Goal: Check status

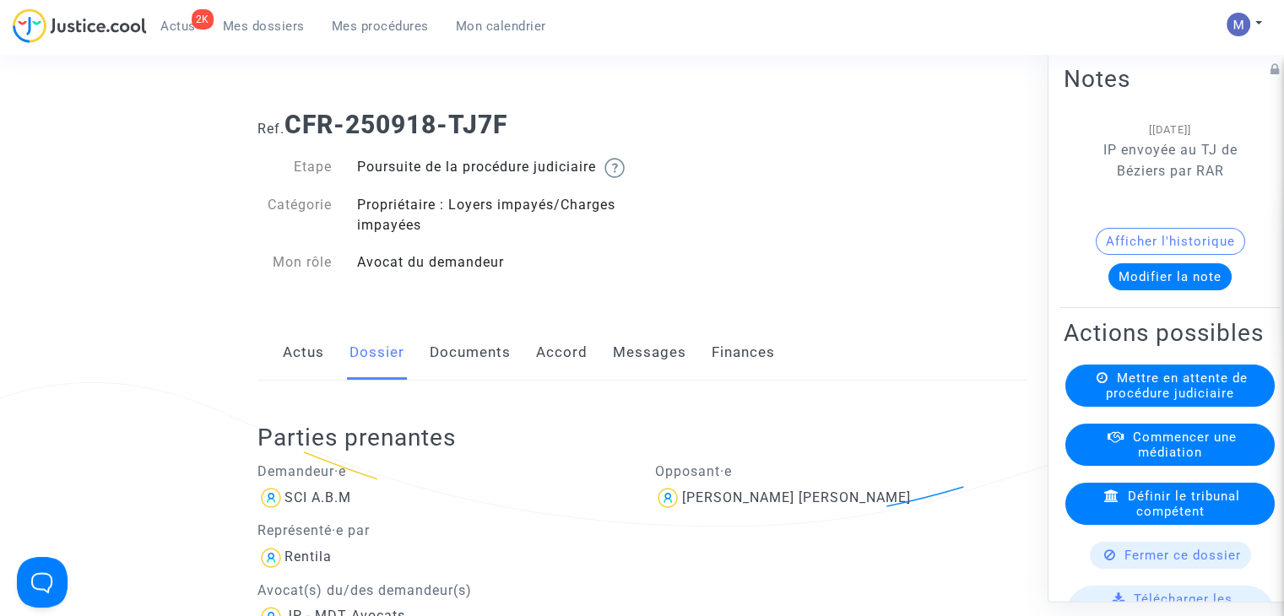
click at [231, 24] on span "Mes dossiers" at bounding box center [264, 26] width 82 height 15
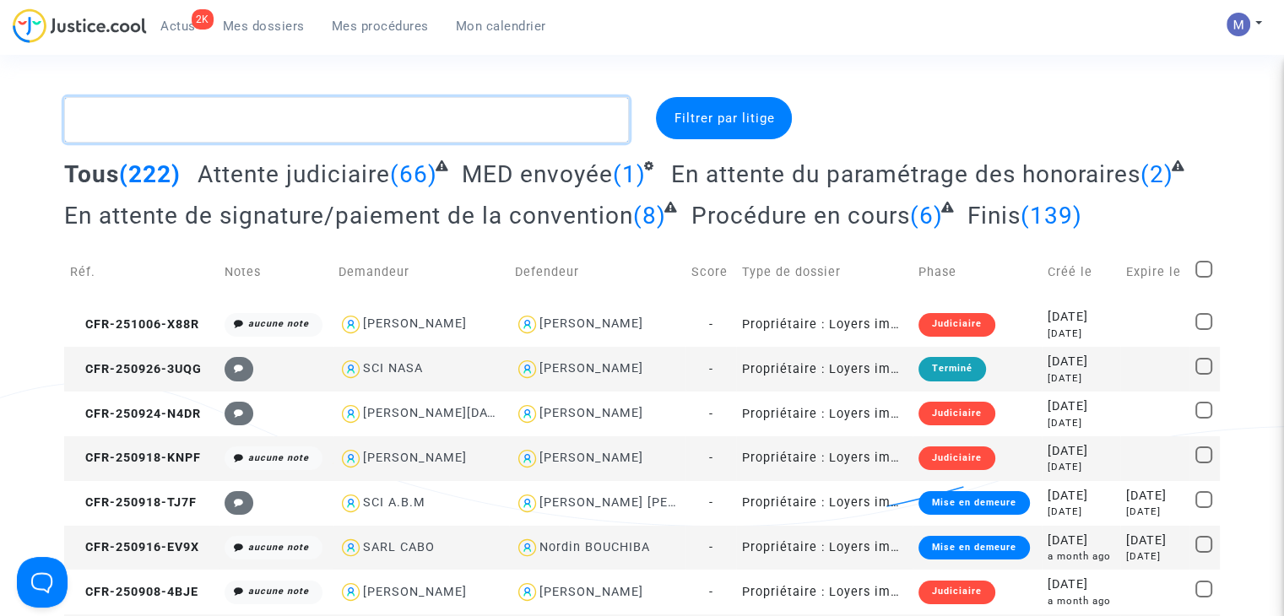
click at [201, 116] on textarea at bounding box center [346, 120] width 565 height 46
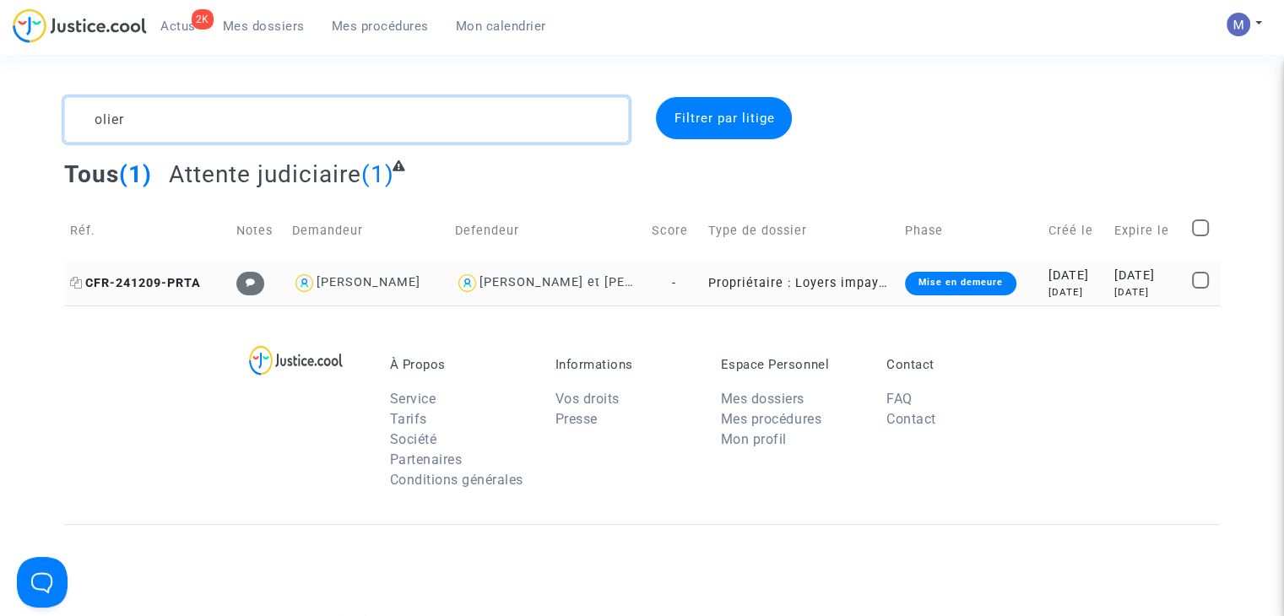
type textarea "olier"
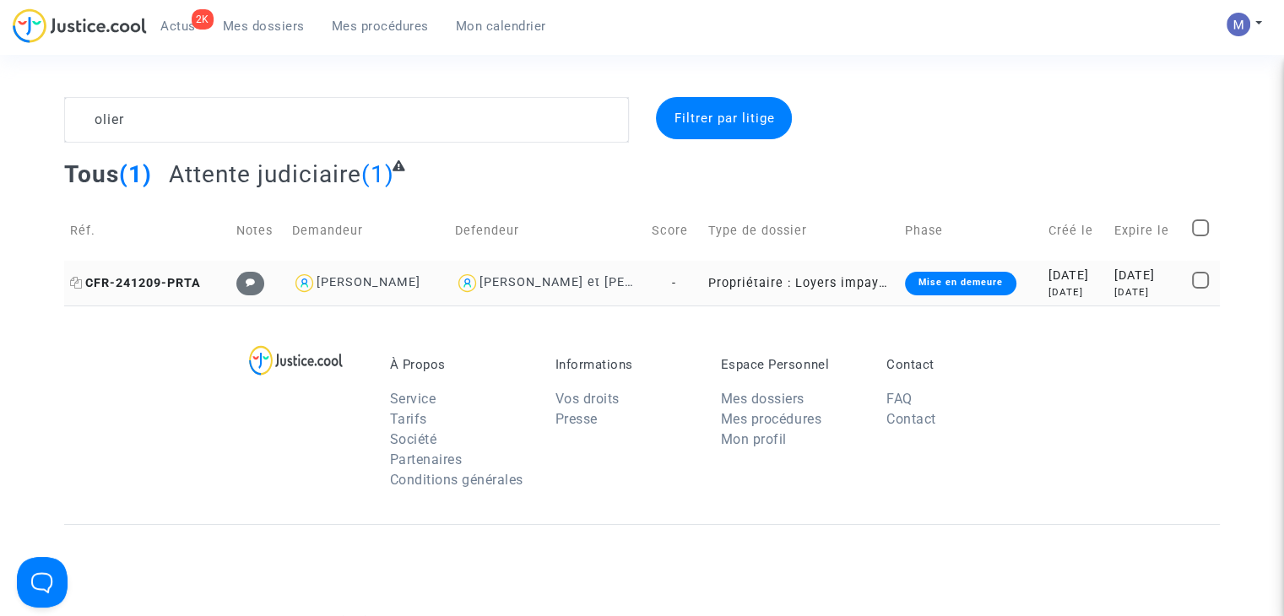
click at [178, 282] on span "CFR-241209-PRTA" at bounding box center [135, 283] width 131 height 14
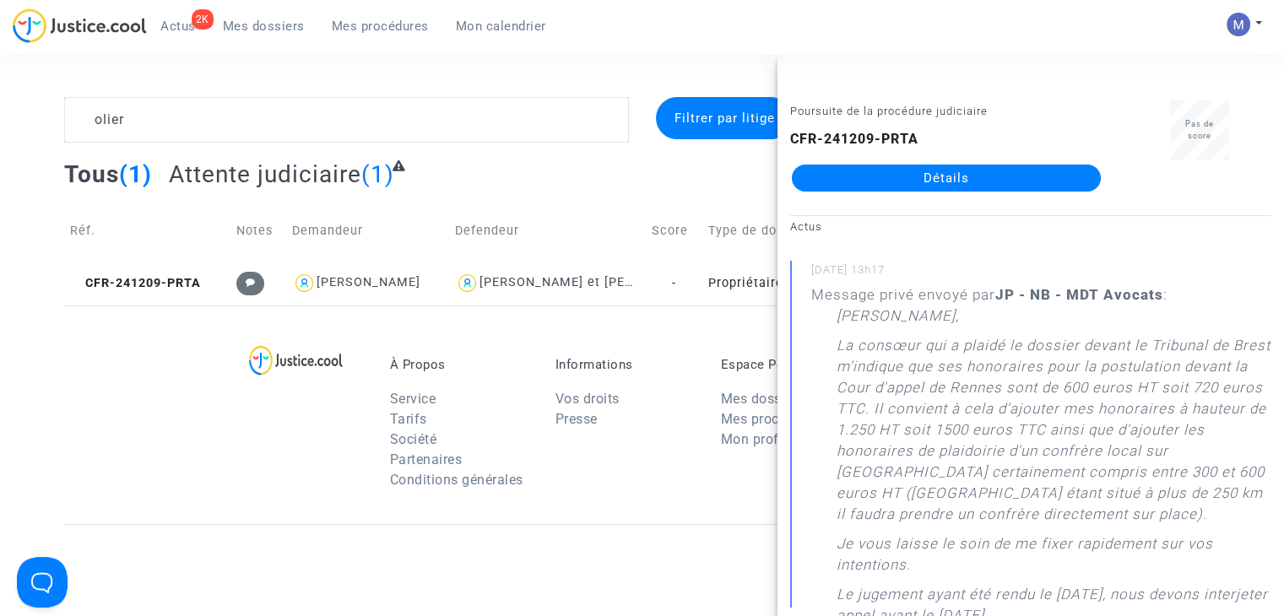
click at [277, 25] on span "Mes dossiers" at bounding box center [264, 26] width 82 height 15
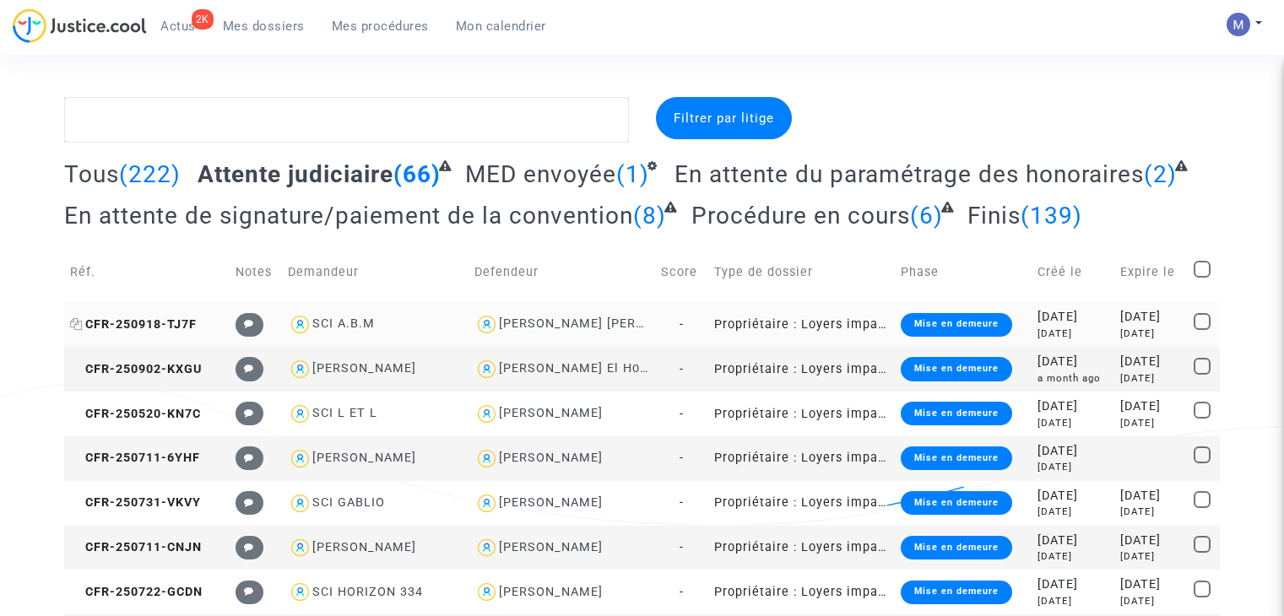
click at [173, 323] on span "CFR-250918-TJ7F" at bounding box center [133, 324] width 127 height 14
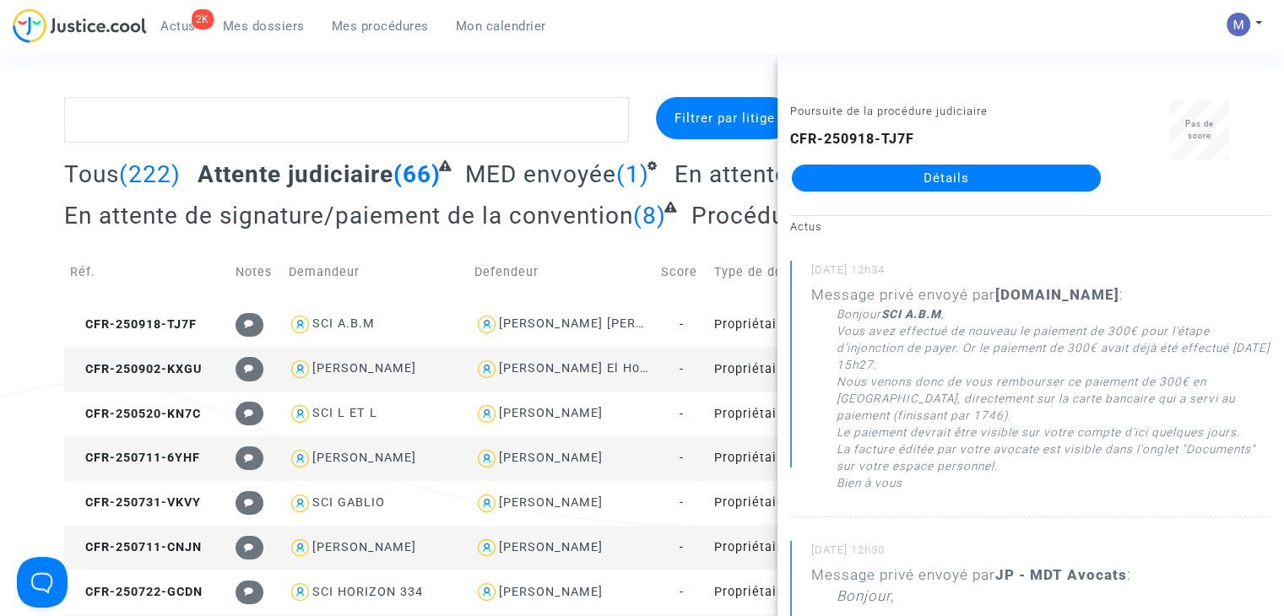
click at [961, 181] on link "Détails" at bounding box center [946, 178] width 309 height 27
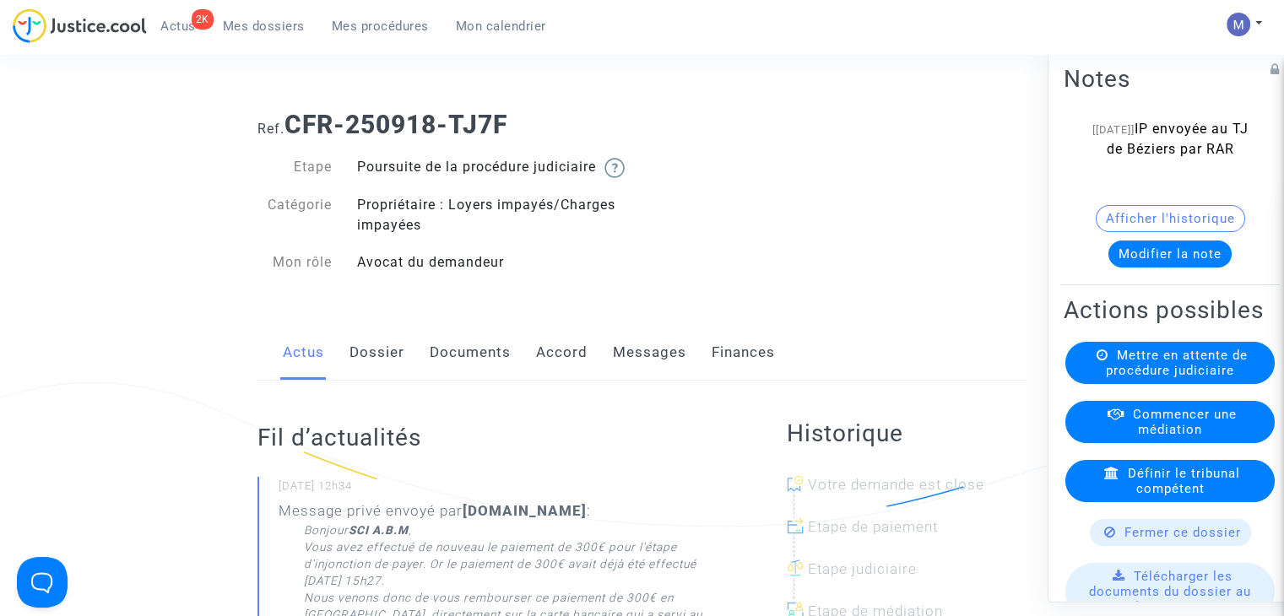
click at [376, 376] on link "Dossier" at bounding box center [377, 353] width 55 height 56
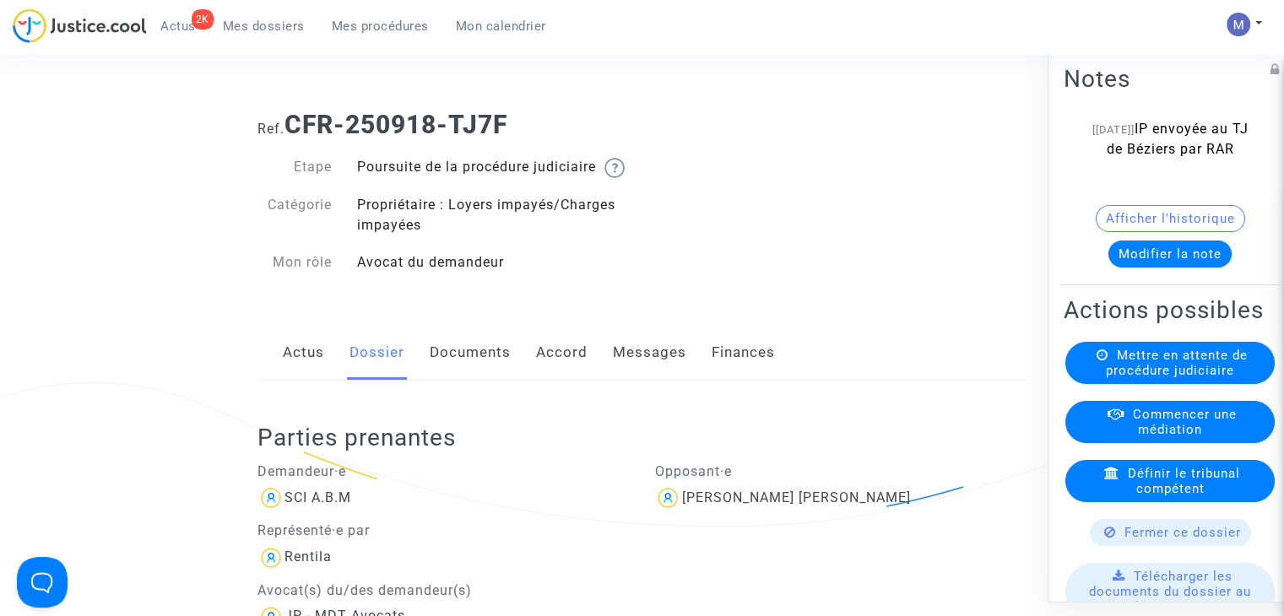
click at [265, 31] on span "Mes dossiers" at bounding box center [264, 26] width 82 height 15
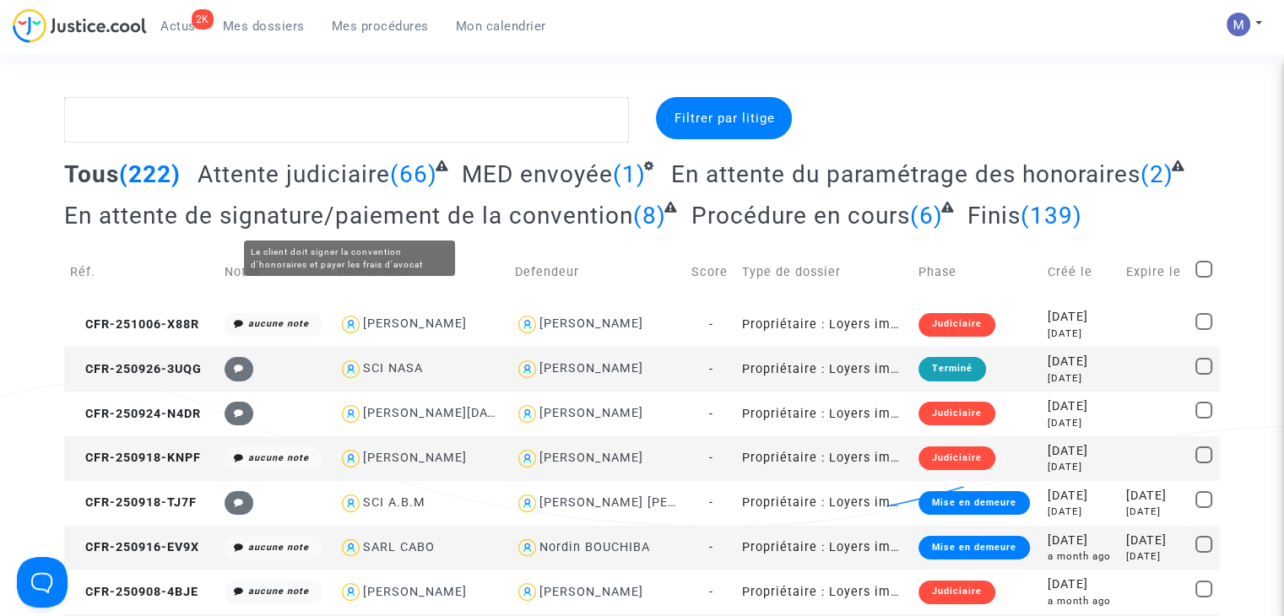
click at [288, 175] on span "Attente judiciaire" at bounding box center [294, 174] width 193 height 28
